Goal: Find specific page/section: Find specific page/section

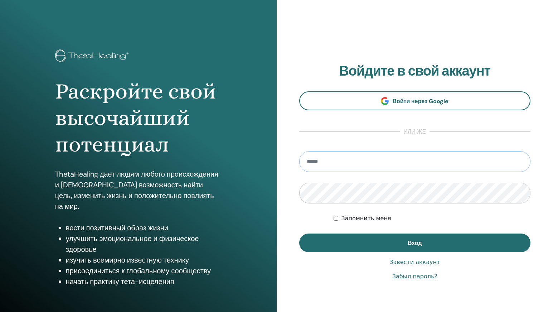
type input "**********"
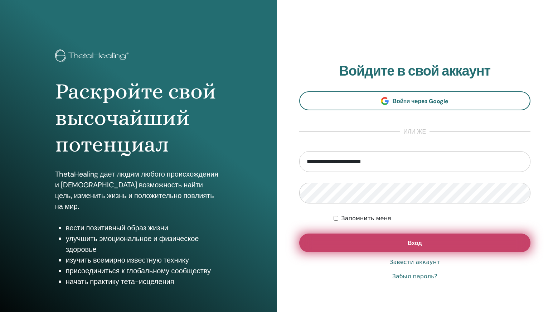
click at [369, 243] on button "Вход" at bounding box center [415, 243] width 232 height 19
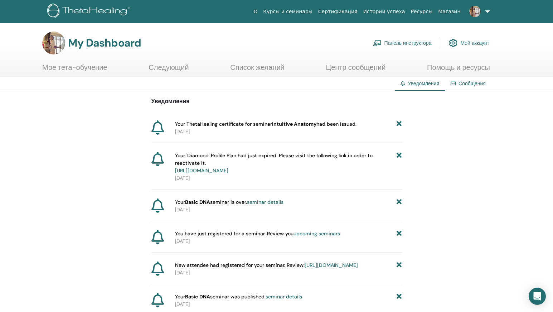
click at [68, 66] on link "Мое тета-обучение" at bounding box center [74, 70] width 65 height 14
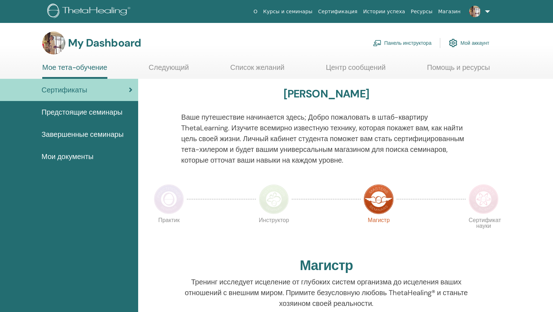
click at [84, 133] on span "Завершенные семинары" at bounding box center [83, 134] width 82 height 11
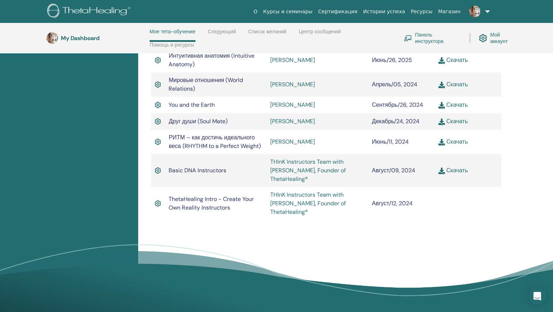
scroll to position [392, 0]
click at [485, 8] on link at bounding box center [478, 11] width 29 height 23
